Goal: Book appointment/travel/reservation

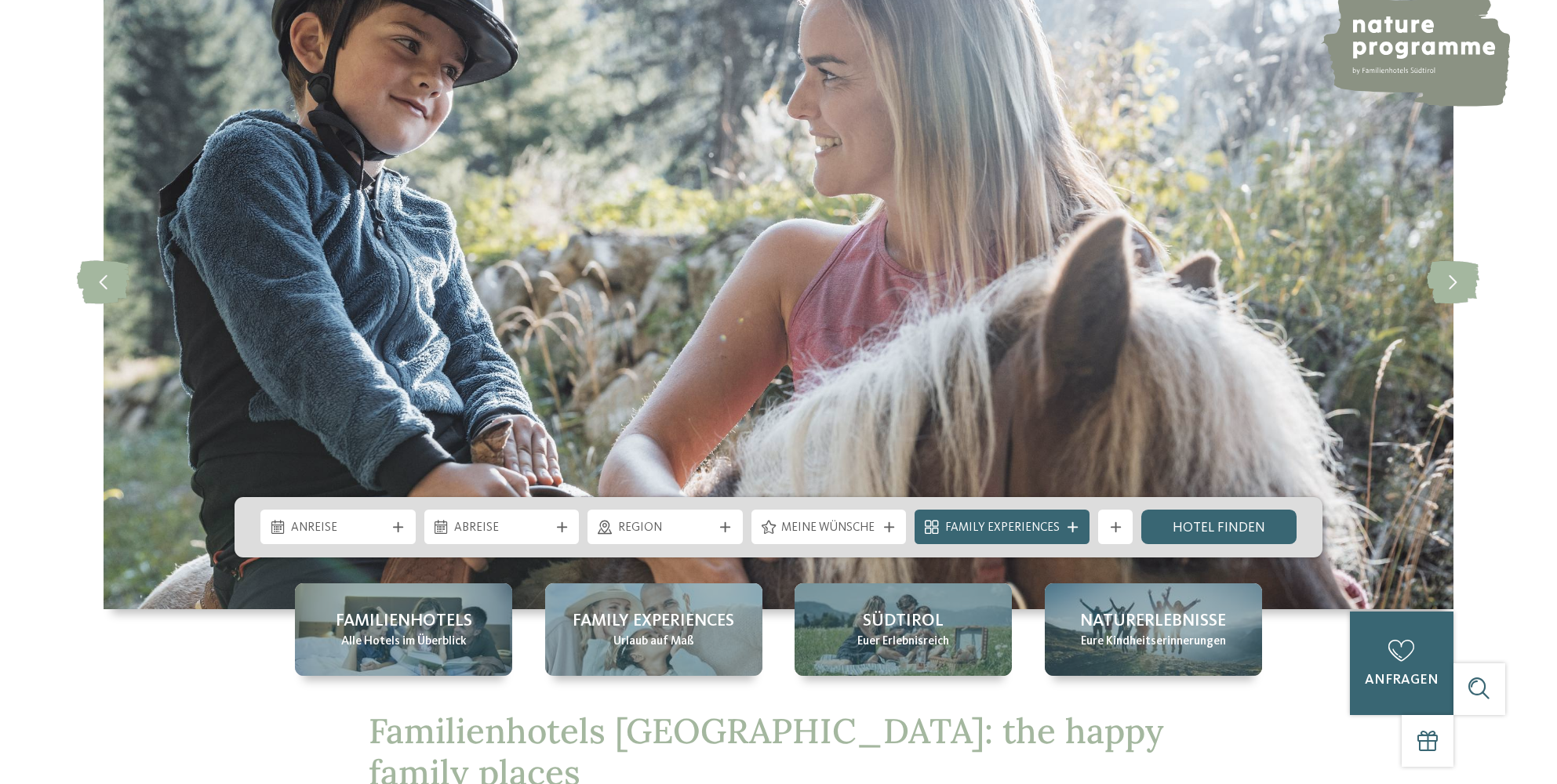
scroll to position [157, 0]
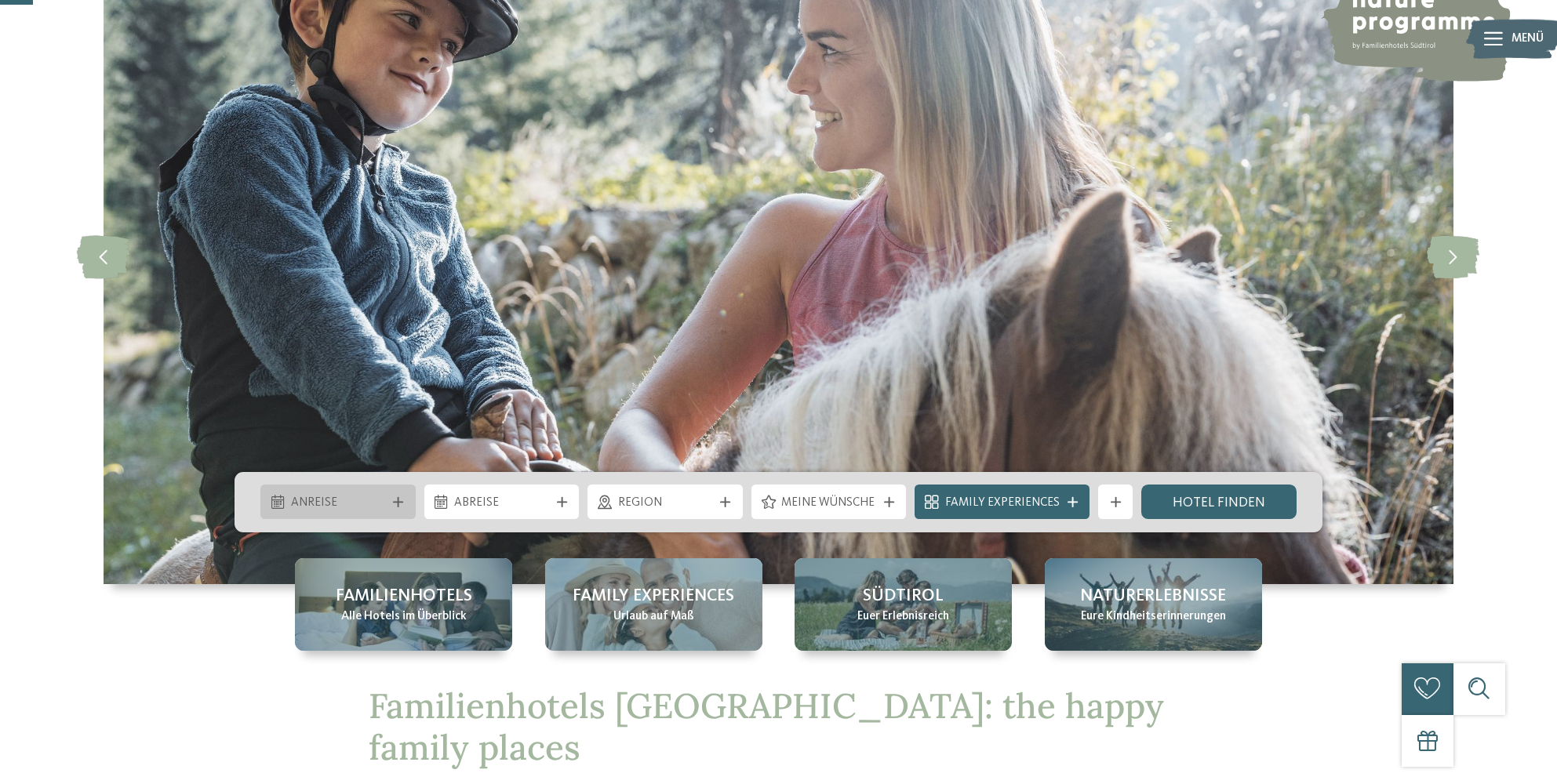
click at [400, 502] on icon at bounding box center [398, 502] width 10 height 10
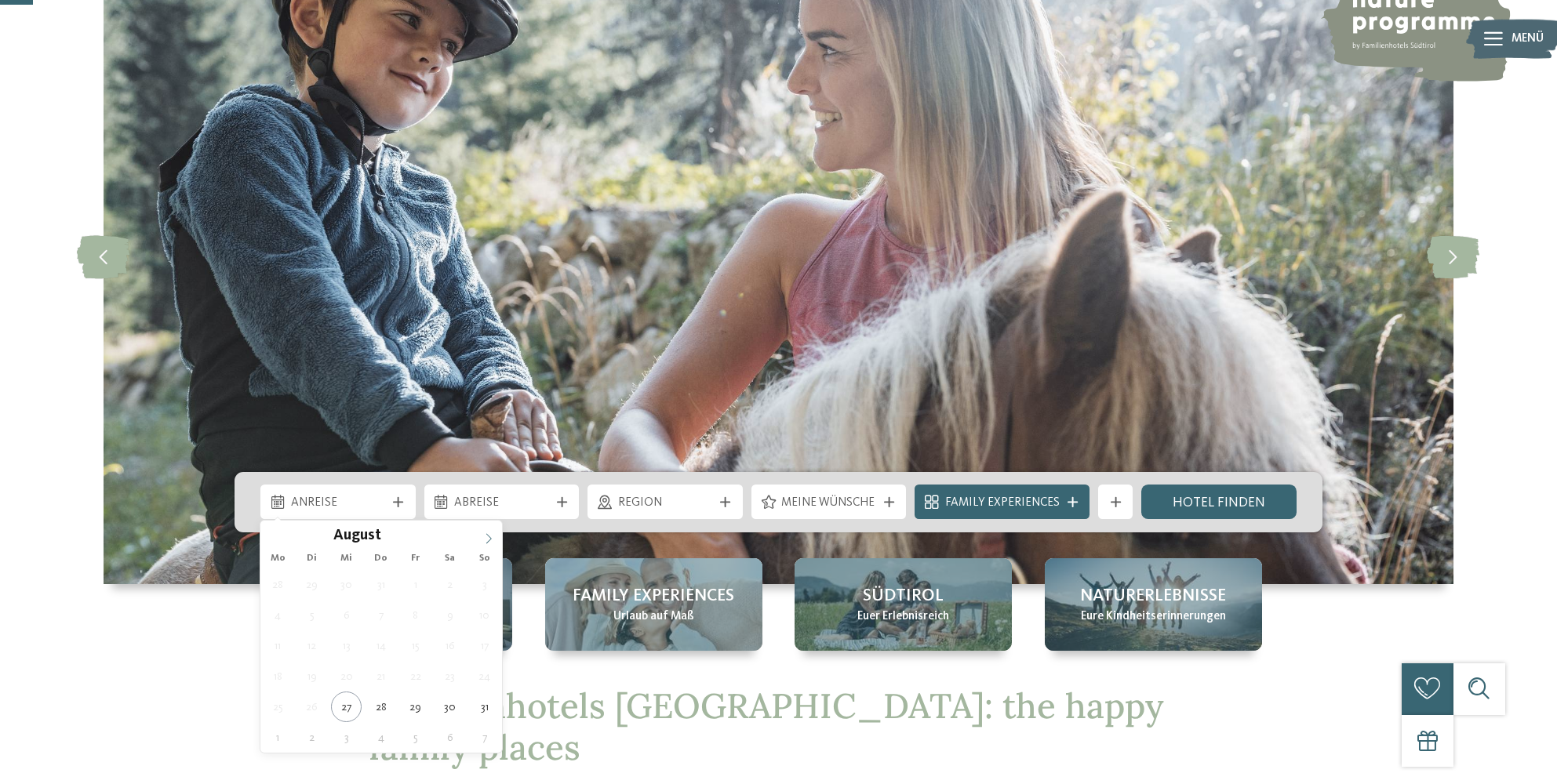
click at [483, 539] on icon at bounding box center [488, 538] width 11 height 11
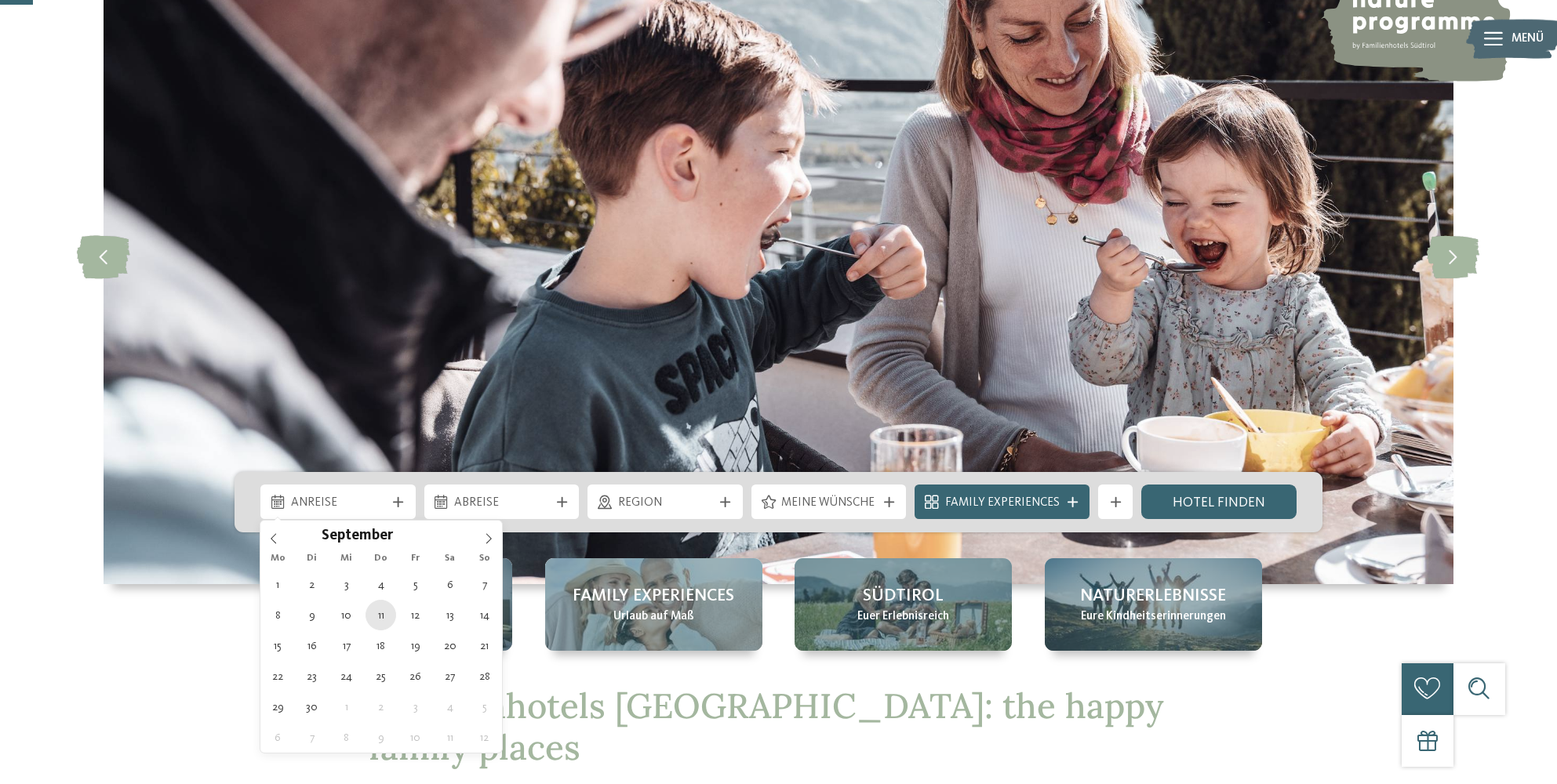
type div "11.09.2025"
drag, startPoint x: 381, startPoint y: 618, endPoint x: 401, endPoint y: 613, distance: 20.6
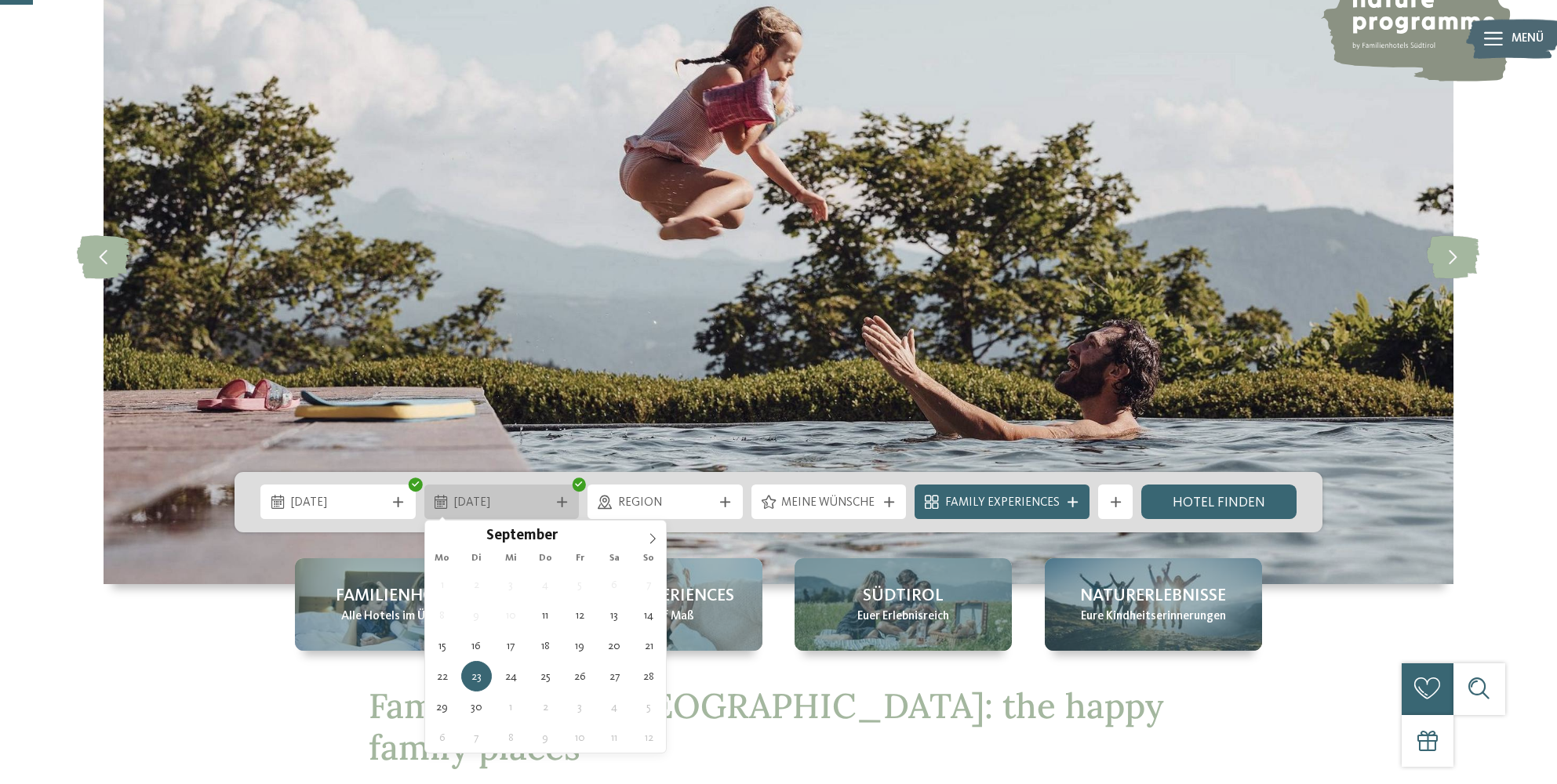
click at [566, 502] on icon at bounding box center [562, 502] width 10 height 10
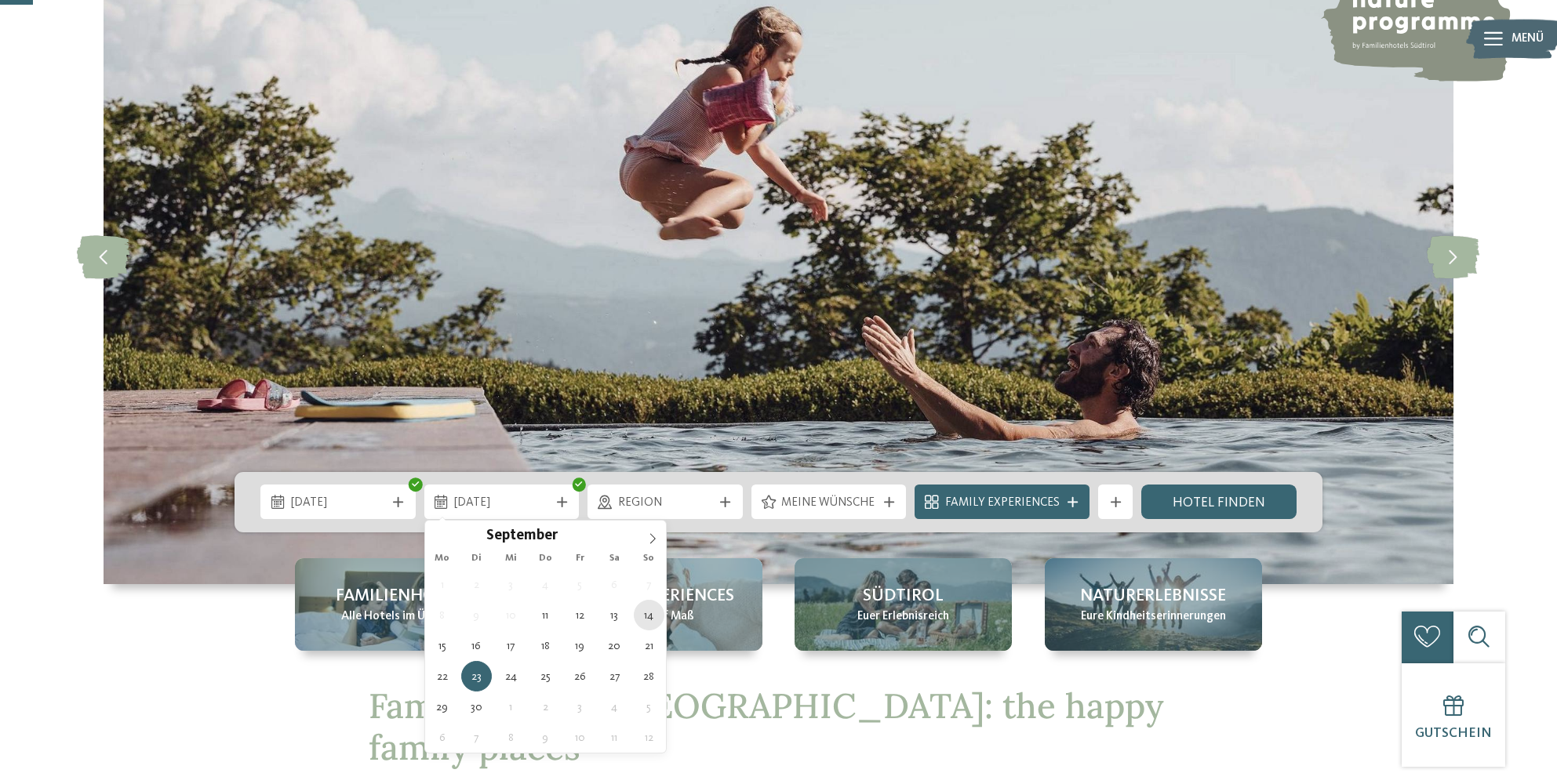
type div "14.09.2025"
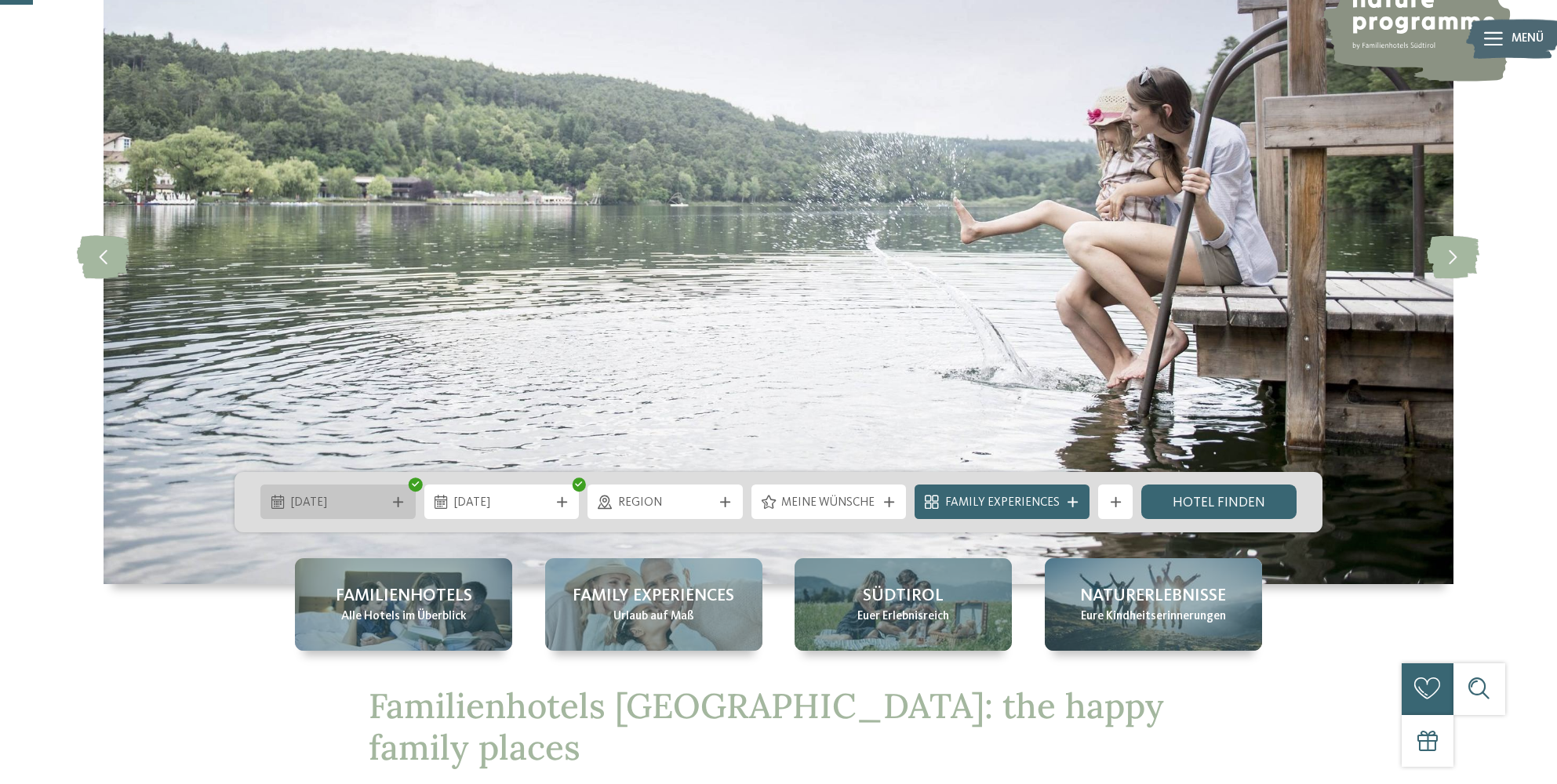
click at [395, 502] on icon at bounding box center [398, 502] width 10 height 10
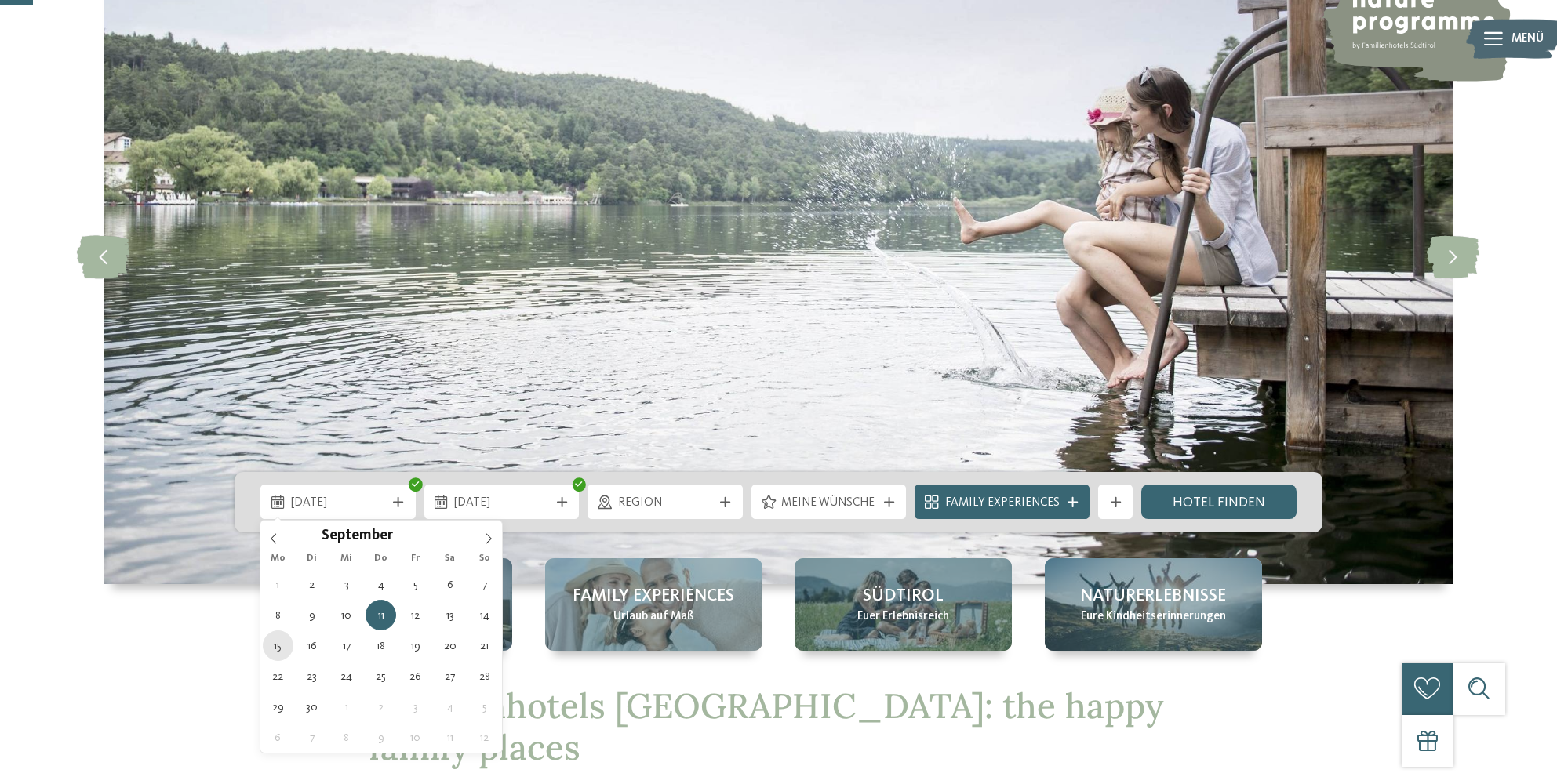
type div "[DATE]"
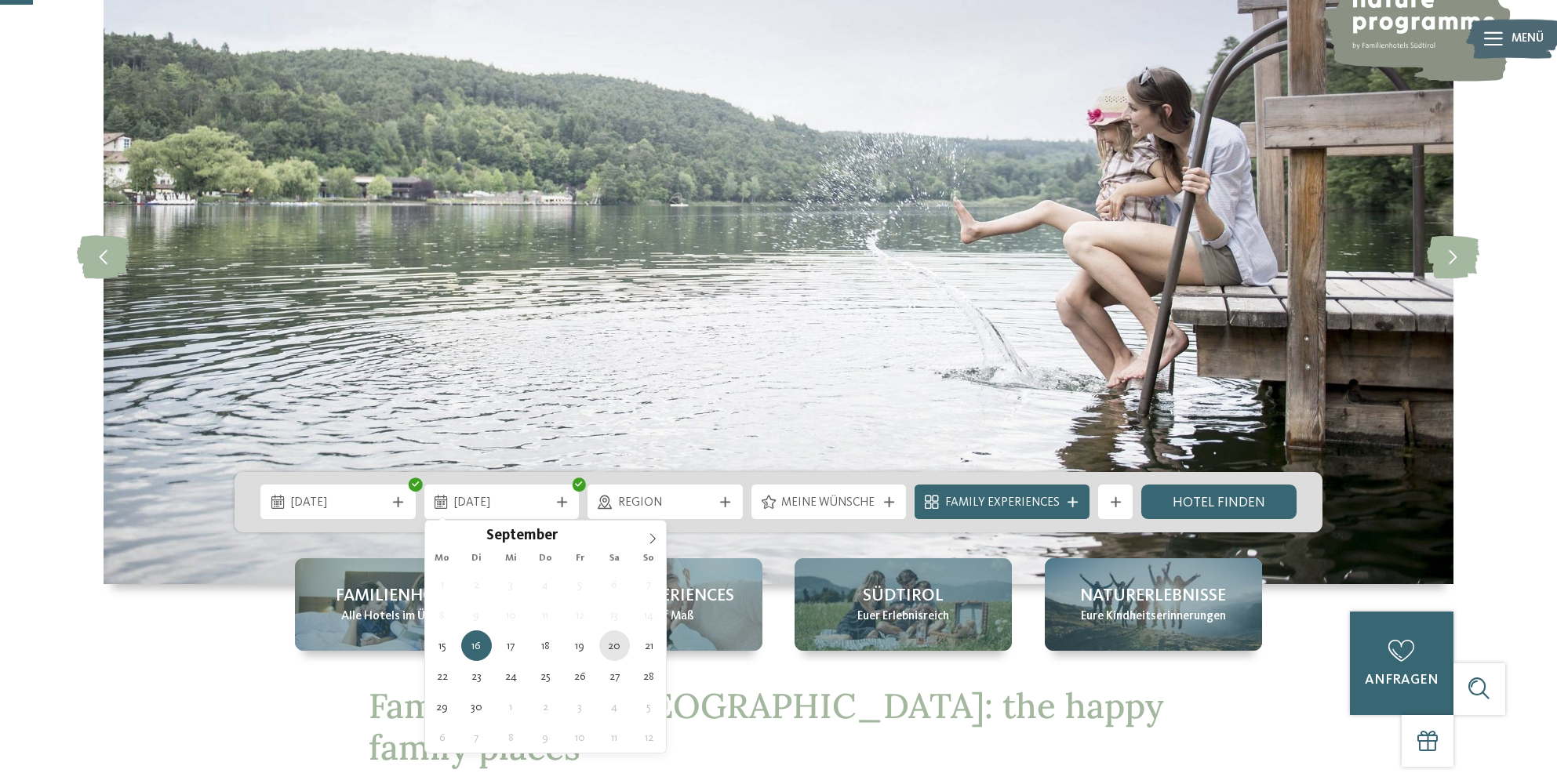
type div "[DATE]"
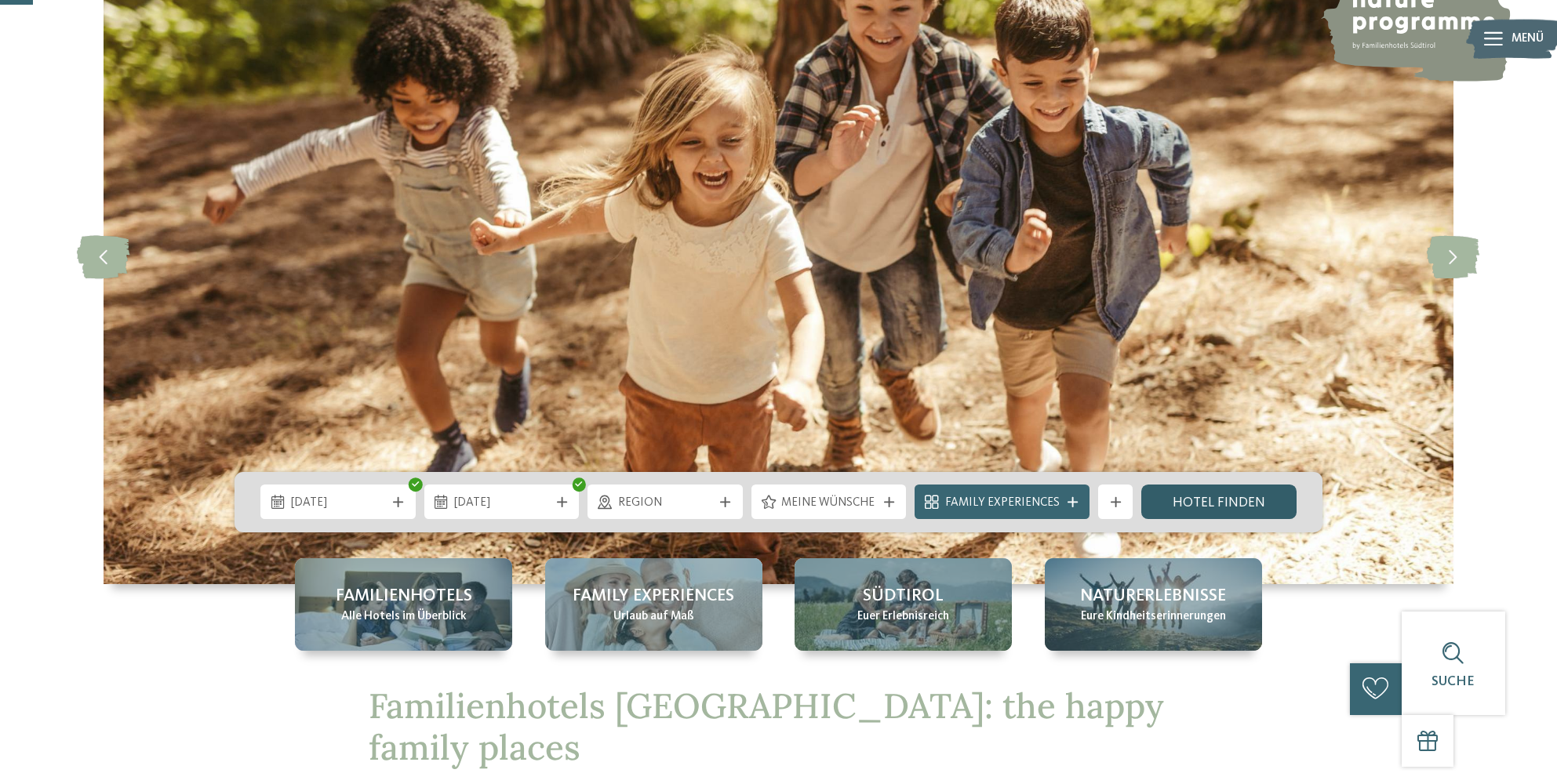
click at [1209, 508] on link "Hotel finden" at bounding box center [1219, 502] width 155 height 34
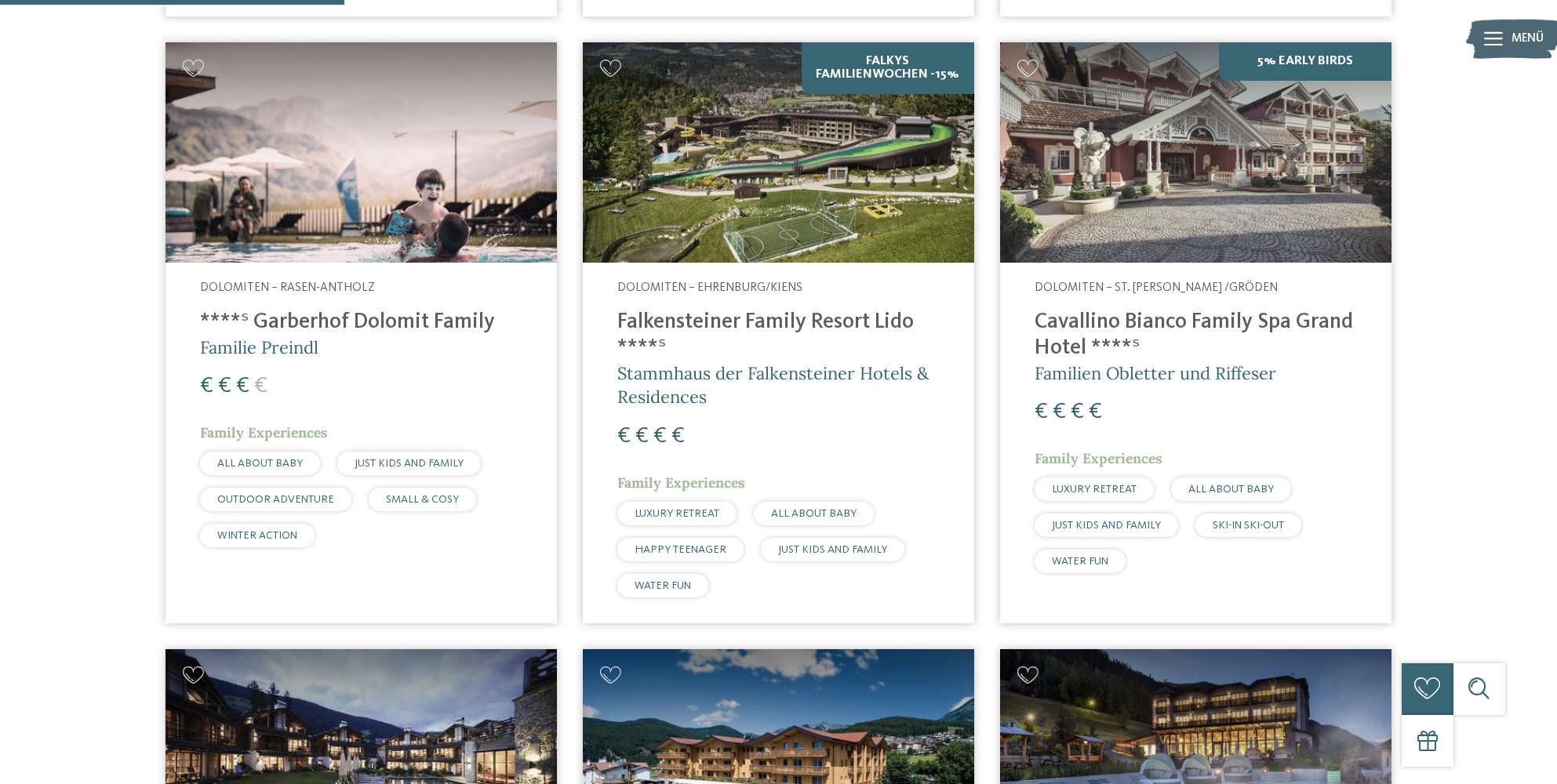
scroll to position [1124, 0]
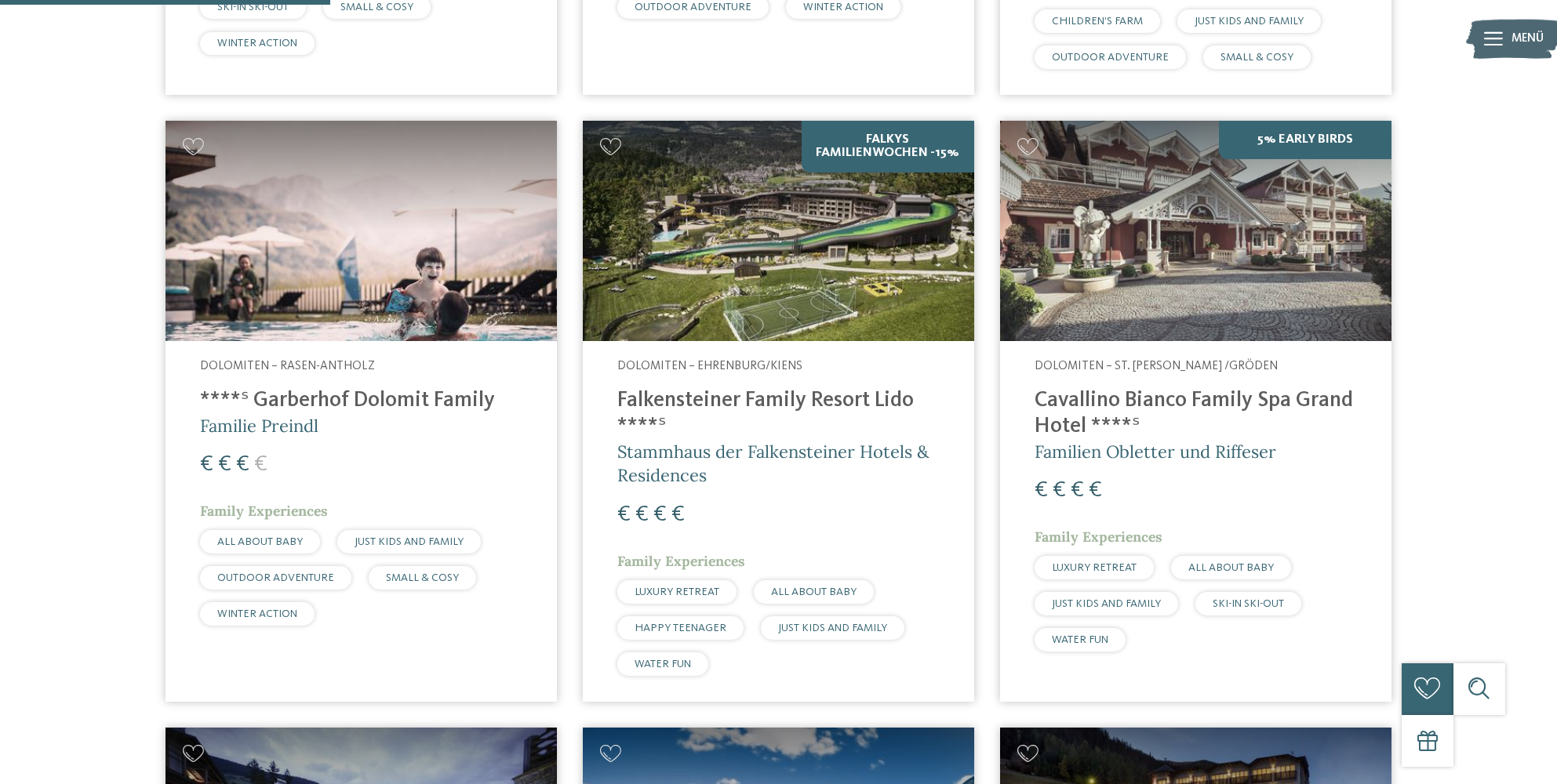
click at [389, 388] on h4 "****ˢ Garberhof Dolomit Family" at bounding box center [361, 401] width 322 height 26
